Goal: Information Seeking & Learning: Find specific fact

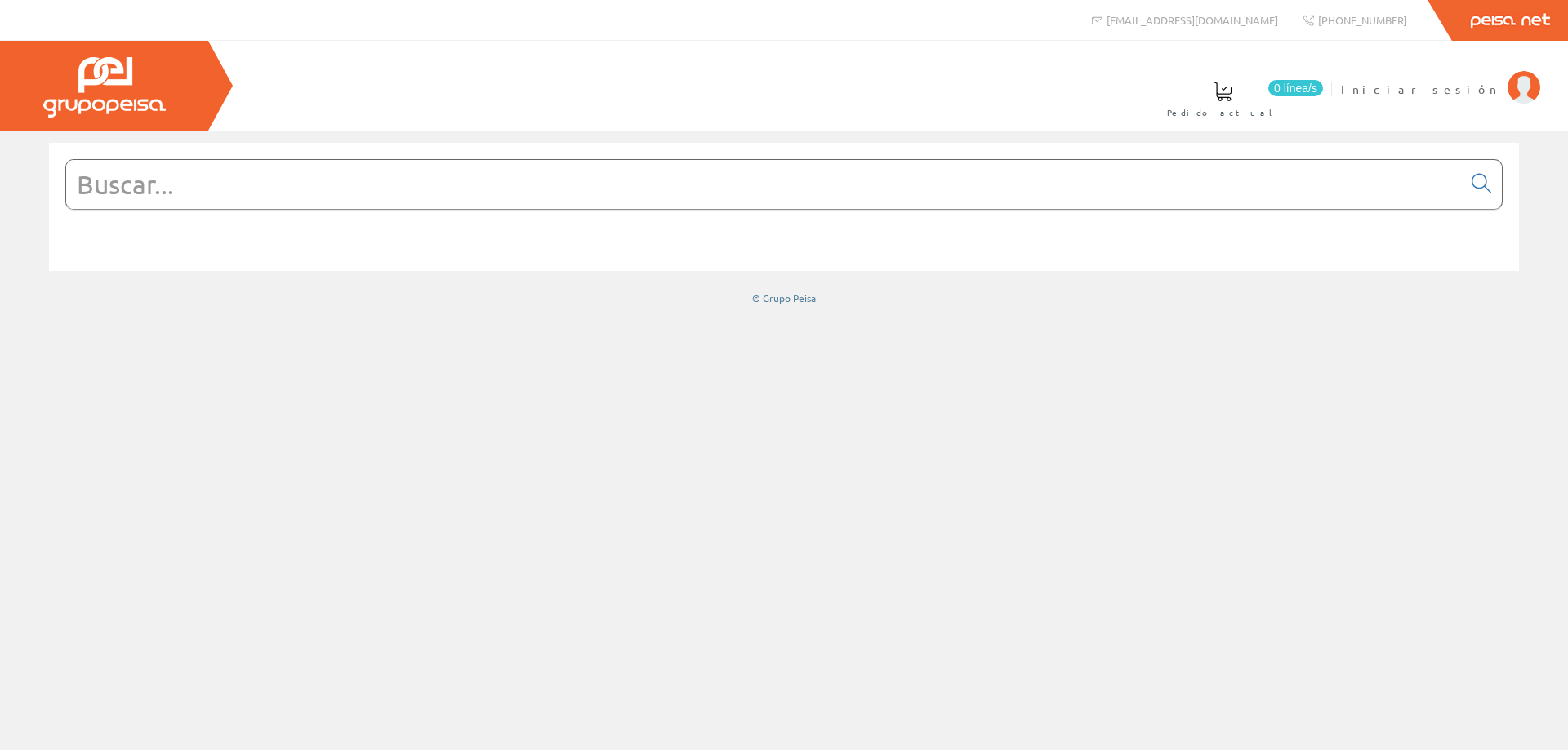
click at [471, 189] on input "text" at bounding box center [764, 185] width 1396 height 49
click at [1464, 88] on span "Iniciar sesión" at bounding box center [1420, 89] width 158 height 16
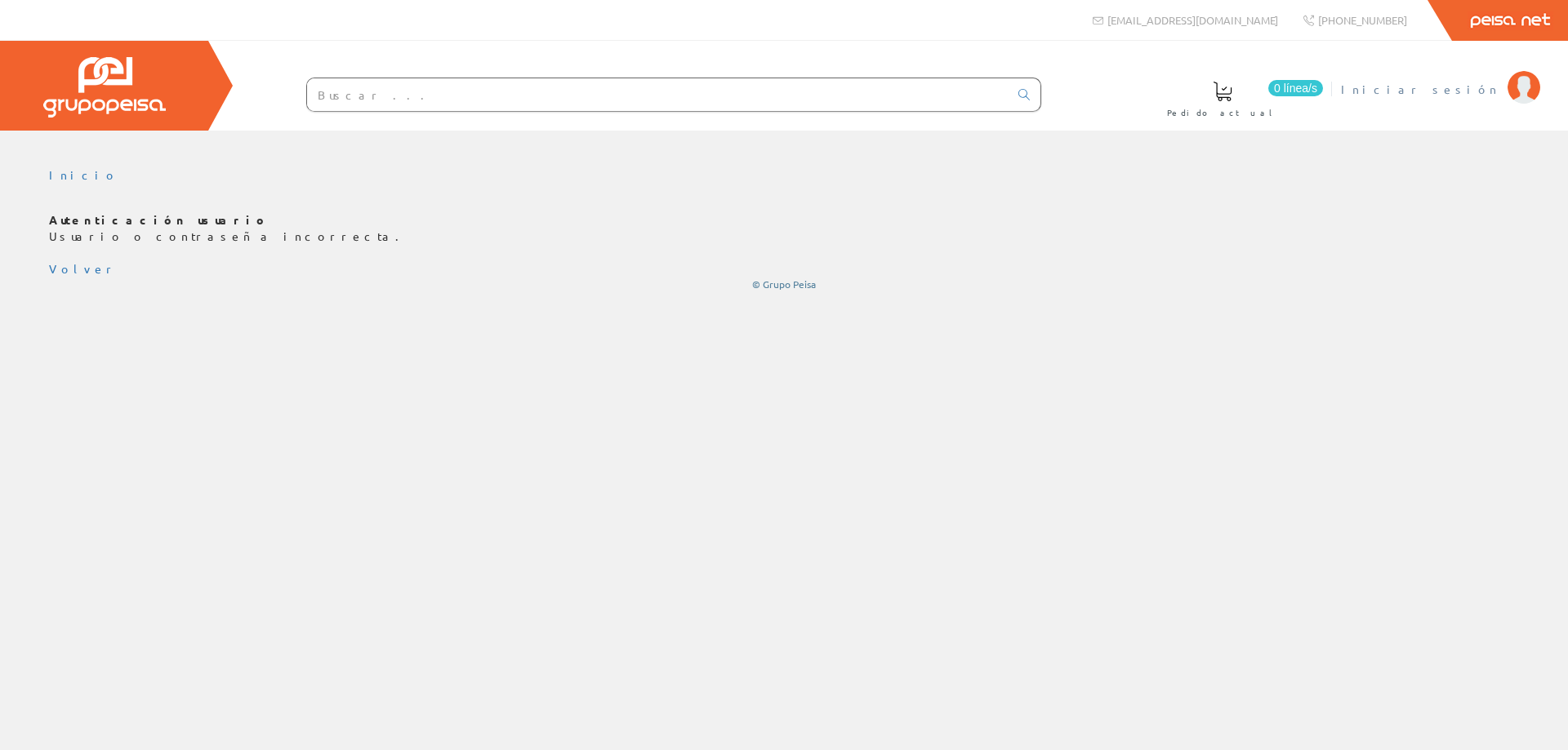
click at [1449, 88] on span "Iniciar sesión" at bounding box center [1420, 89] width 158 height 16
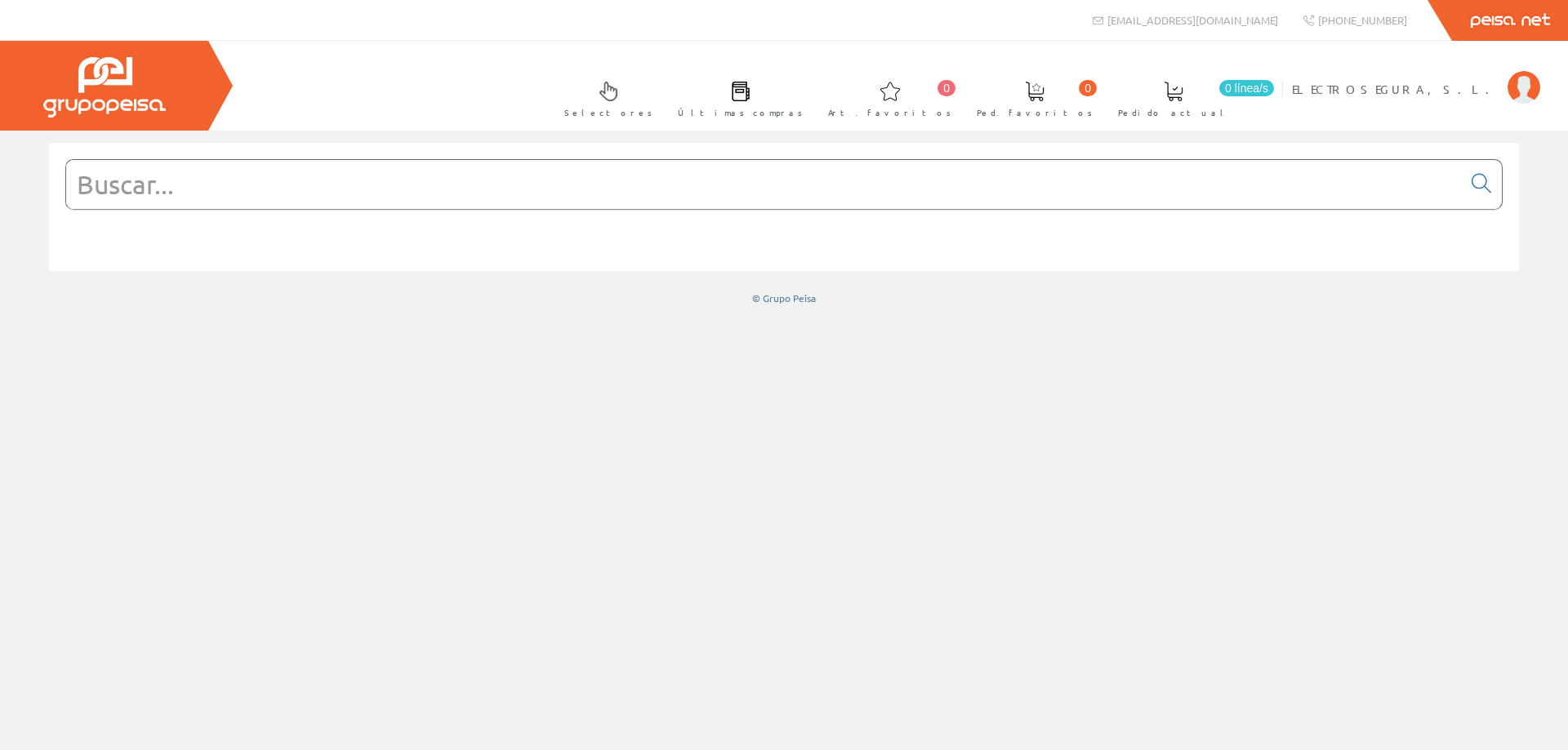
click at [374, 181] on input "text" at bounding box center [764, 185] width 1396 height 49
paste input "92540000"
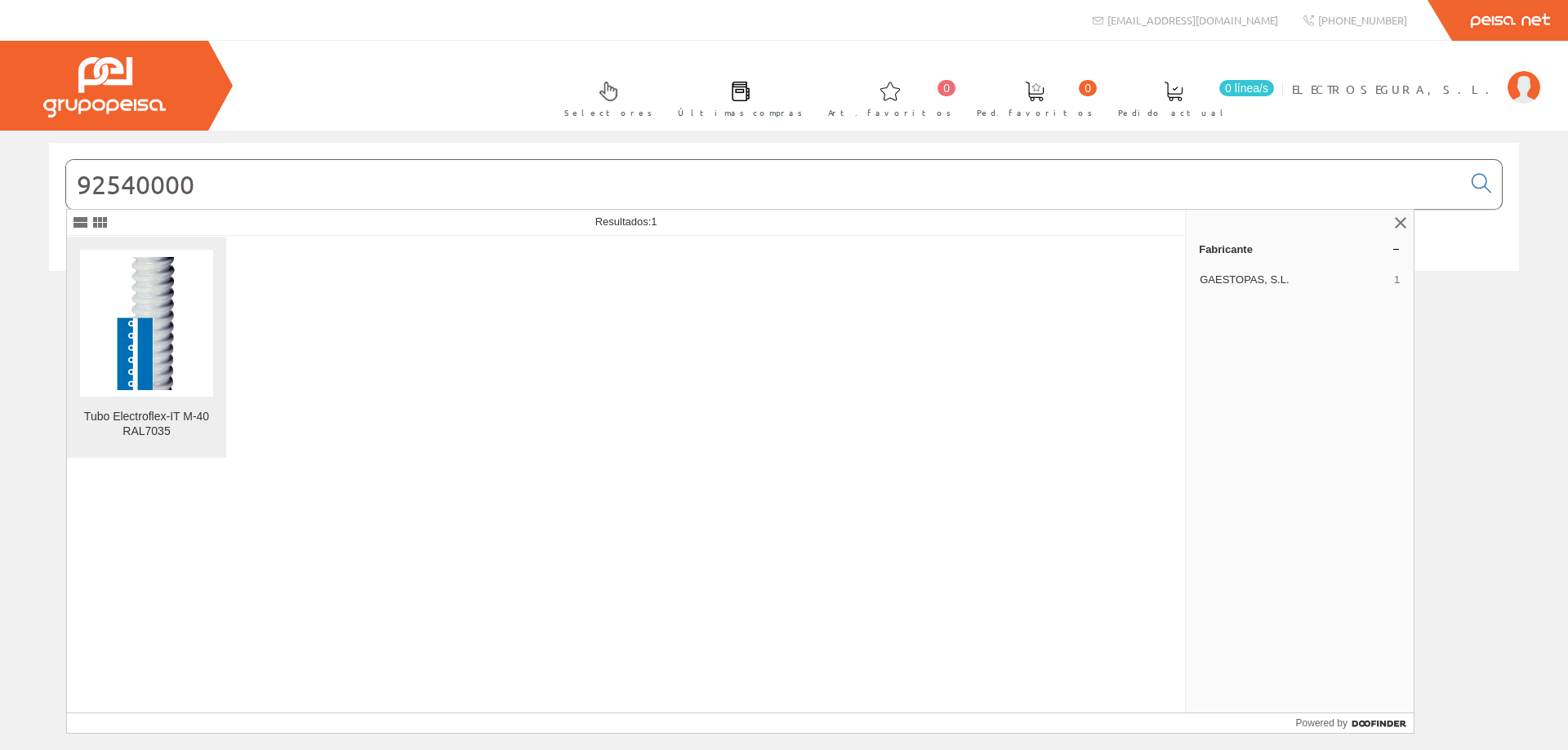
type input "92540000"
click at [135, 340] on img at bounding box center [147, 322] width 133 height 133
